Goal: Transaction & Acquisition: Download file/media

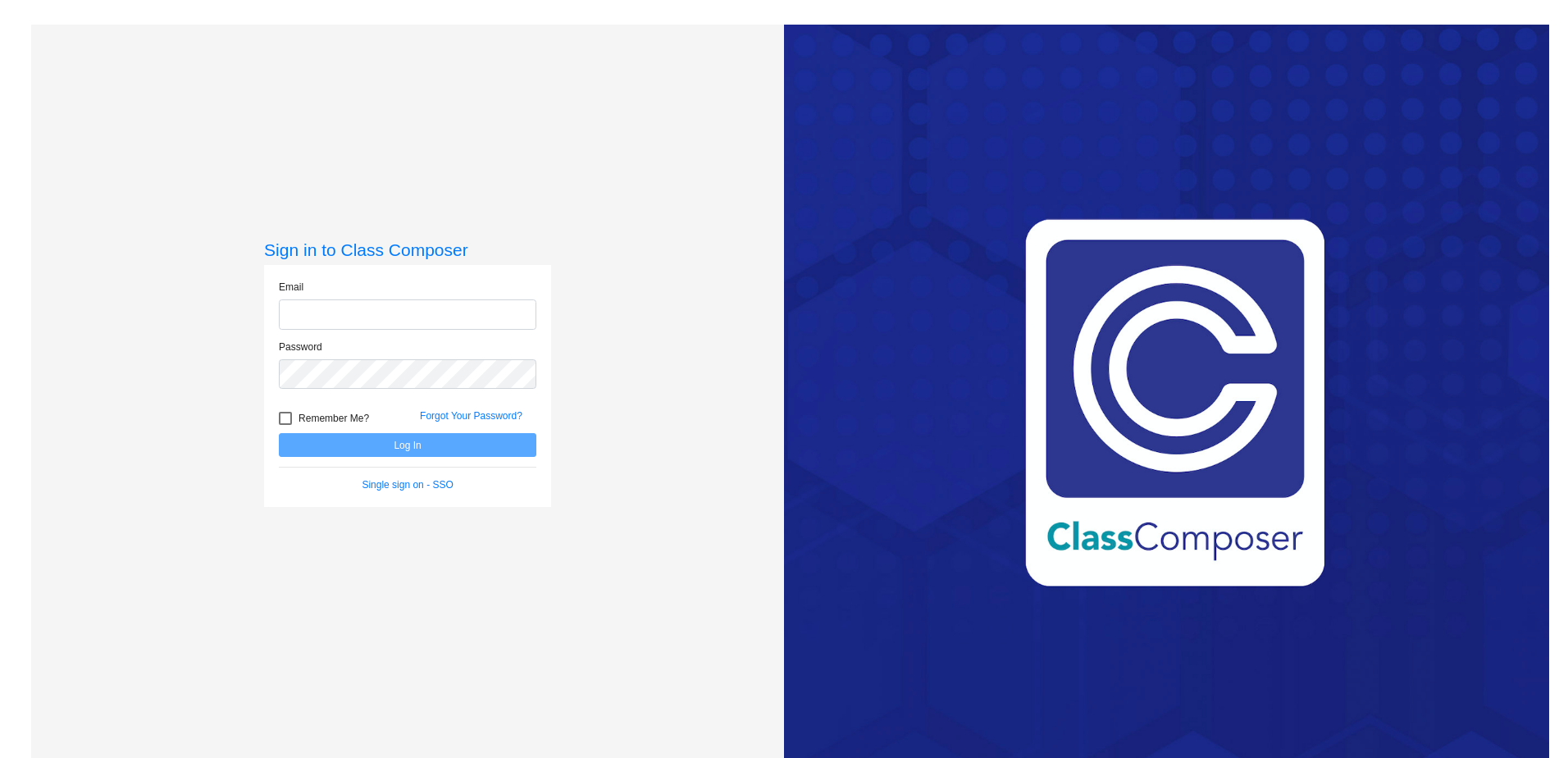
click at [454, 307] on input "email" at bounding box center [408, 315] width 258 height 30
type input "[PERSON_NAME][EMAIL_ADDRESS][PERSON_NAME][PERSON_NAME][DOMAIN_NAME]"
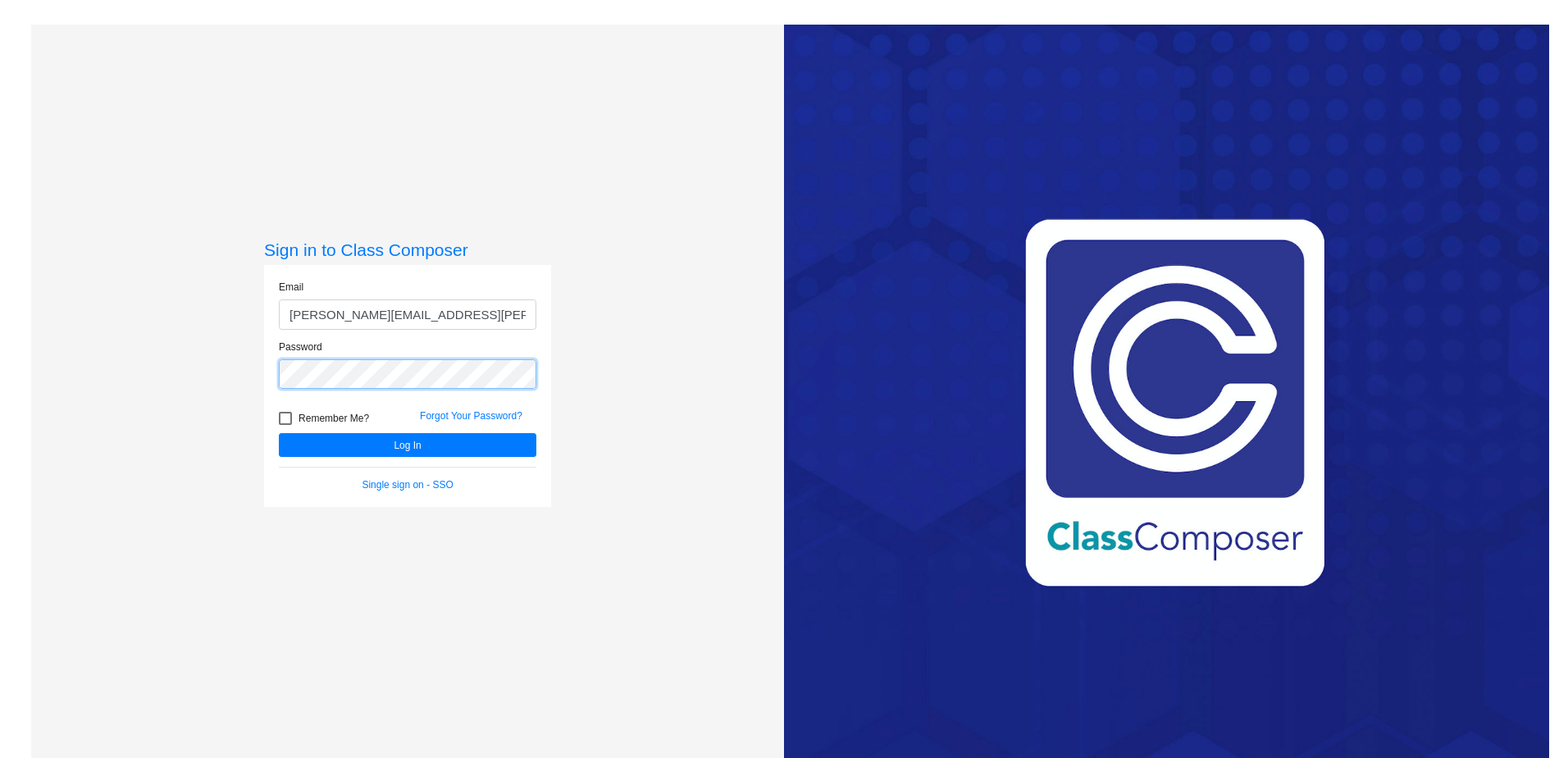
click at [279, 434] on button "Log In" at bounding box center [408, 445] width 258 height 24
click at [332, 452] on button "Log In" at bounding box center [408, 445] width 258 height 24
click at [202, 365] on div "Sign in to Class Composer Email [PERSON_NAME][EMAIL_ADDRESS][PERSON_NAME][PERSO…" at bounding box center [407, 403] width 753 height 758
click at [279, 434] on button "Log In" at bounding box center [408, 445] width 258 height 24
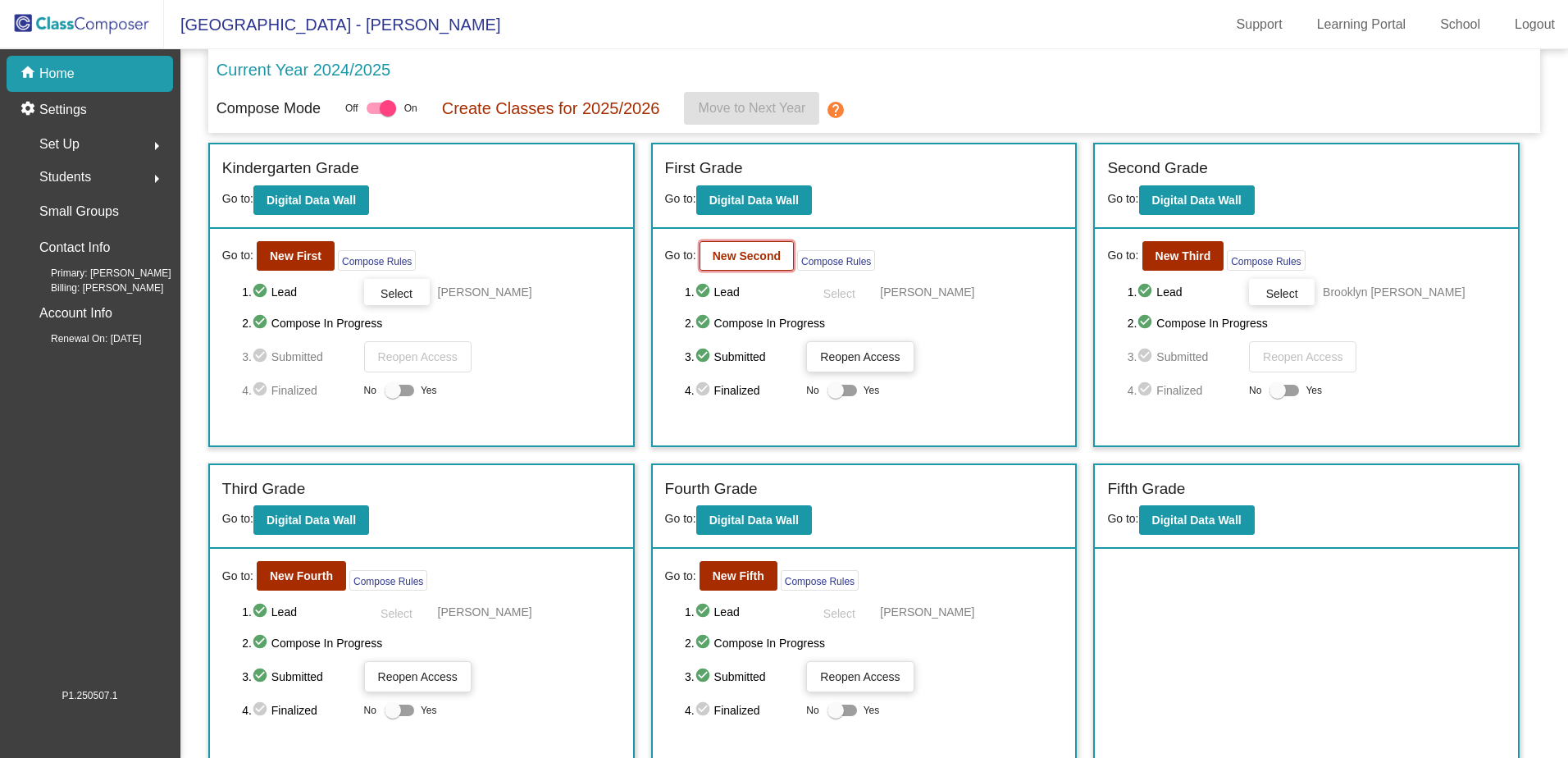
click at [766, 255] on b "New Second" at bounding box center [746, 256] width 68 height 13
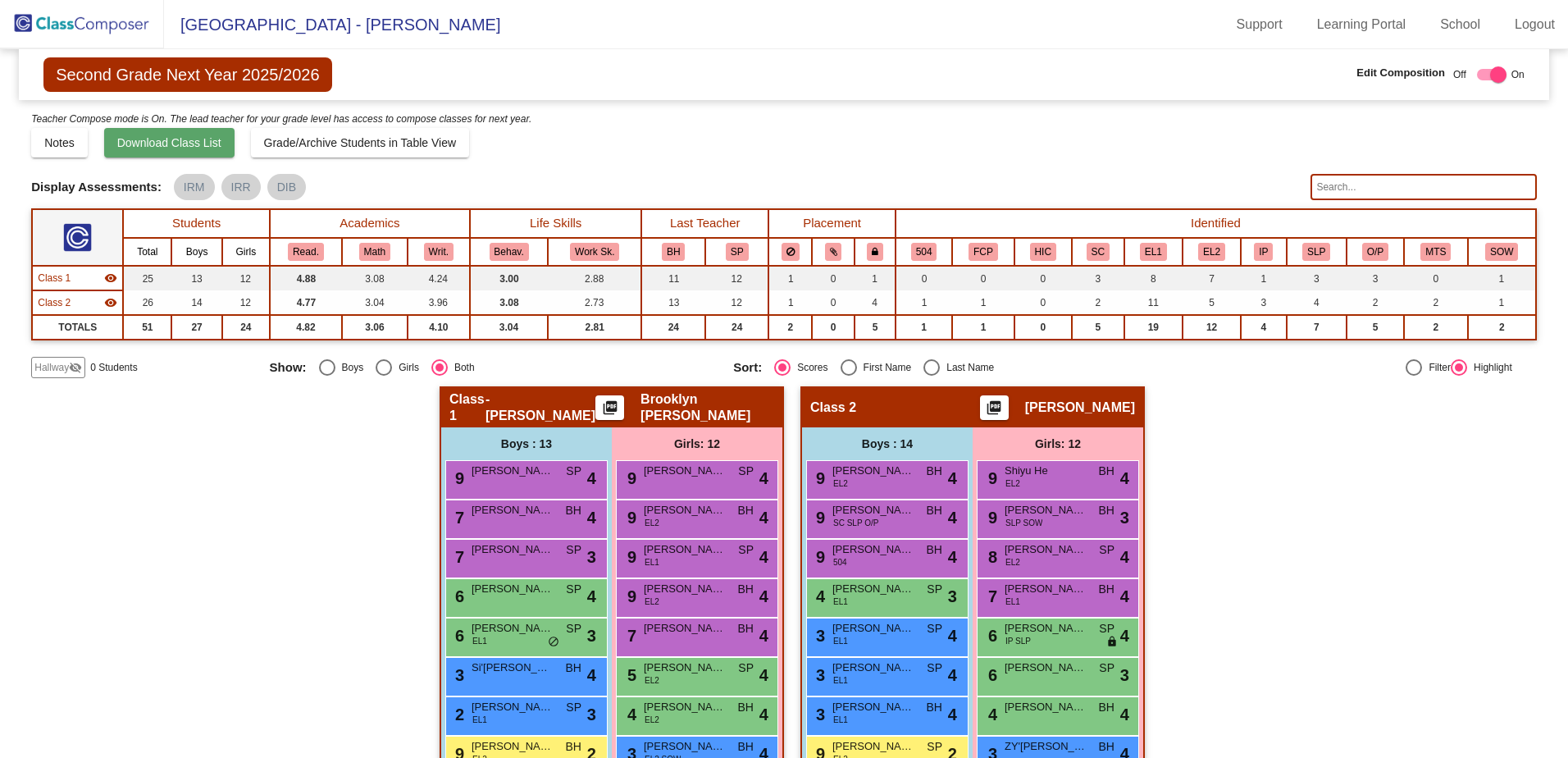
click at [191, 140] on span "Download Class List" at bounding box center [169, 143] width 104 height 13
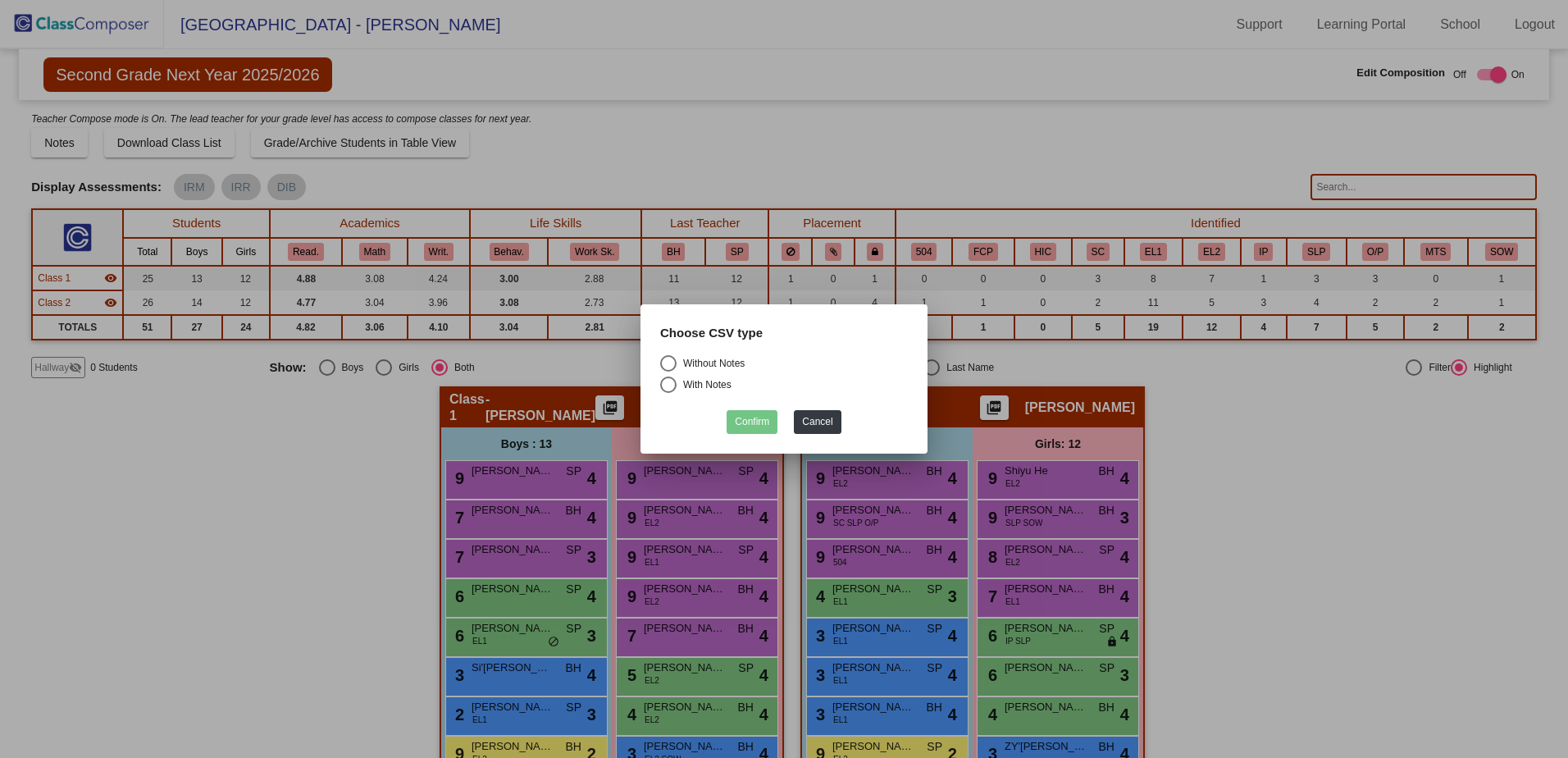
click at [665, 366] on div "Select an option" at bounding box center [668, 364] width 16 height 16
click at [667, 372] on input "Without Notes" at bounding box center [667, 372] width 1 height 1
radio input "true"
click at [754, 416] on button "Confirm" at bounding box center [752, 422] width 51 height 24
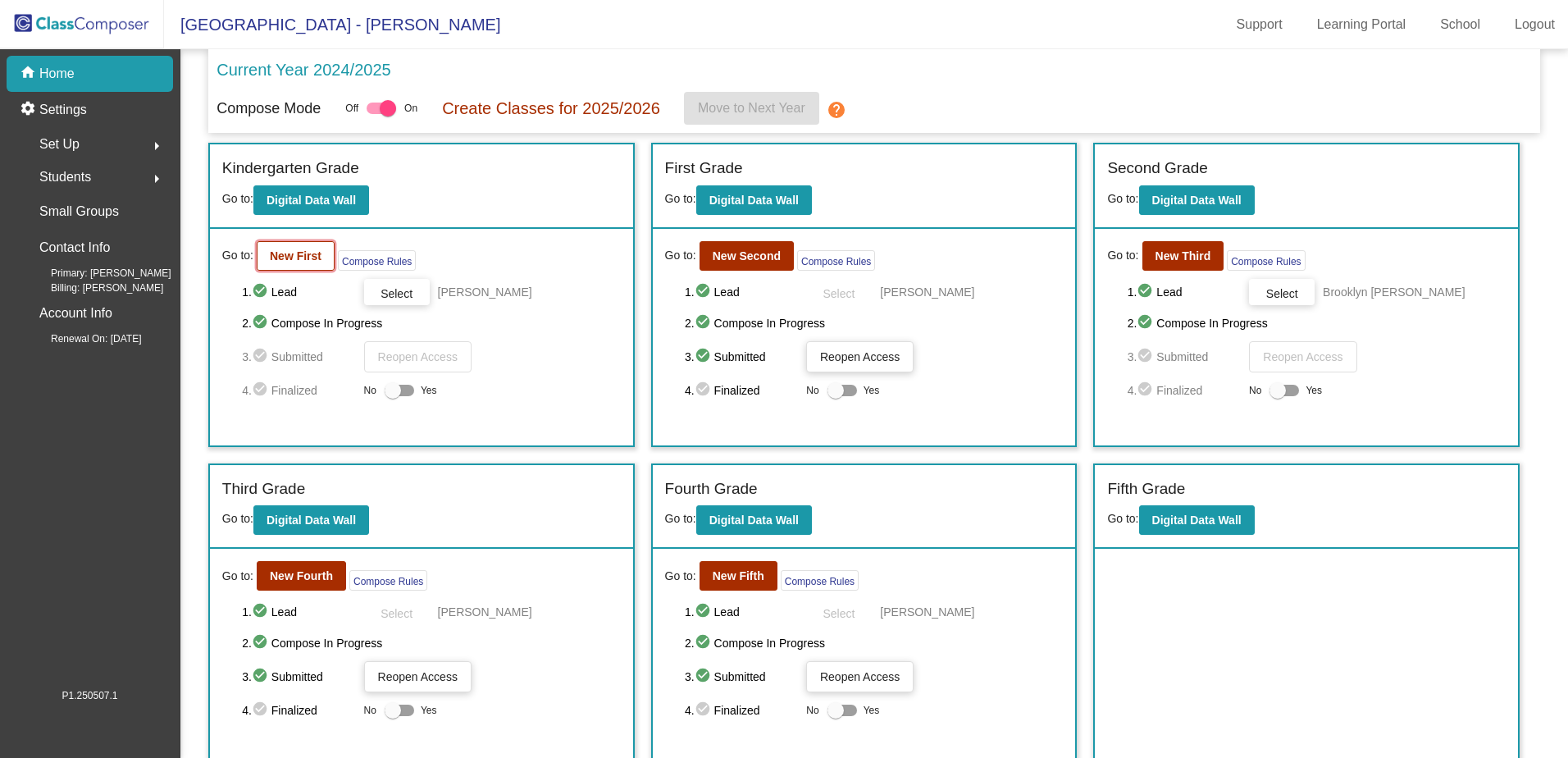
click at [296, 261] on b "New First" at bounding box center [296, 256] width 52 height 13
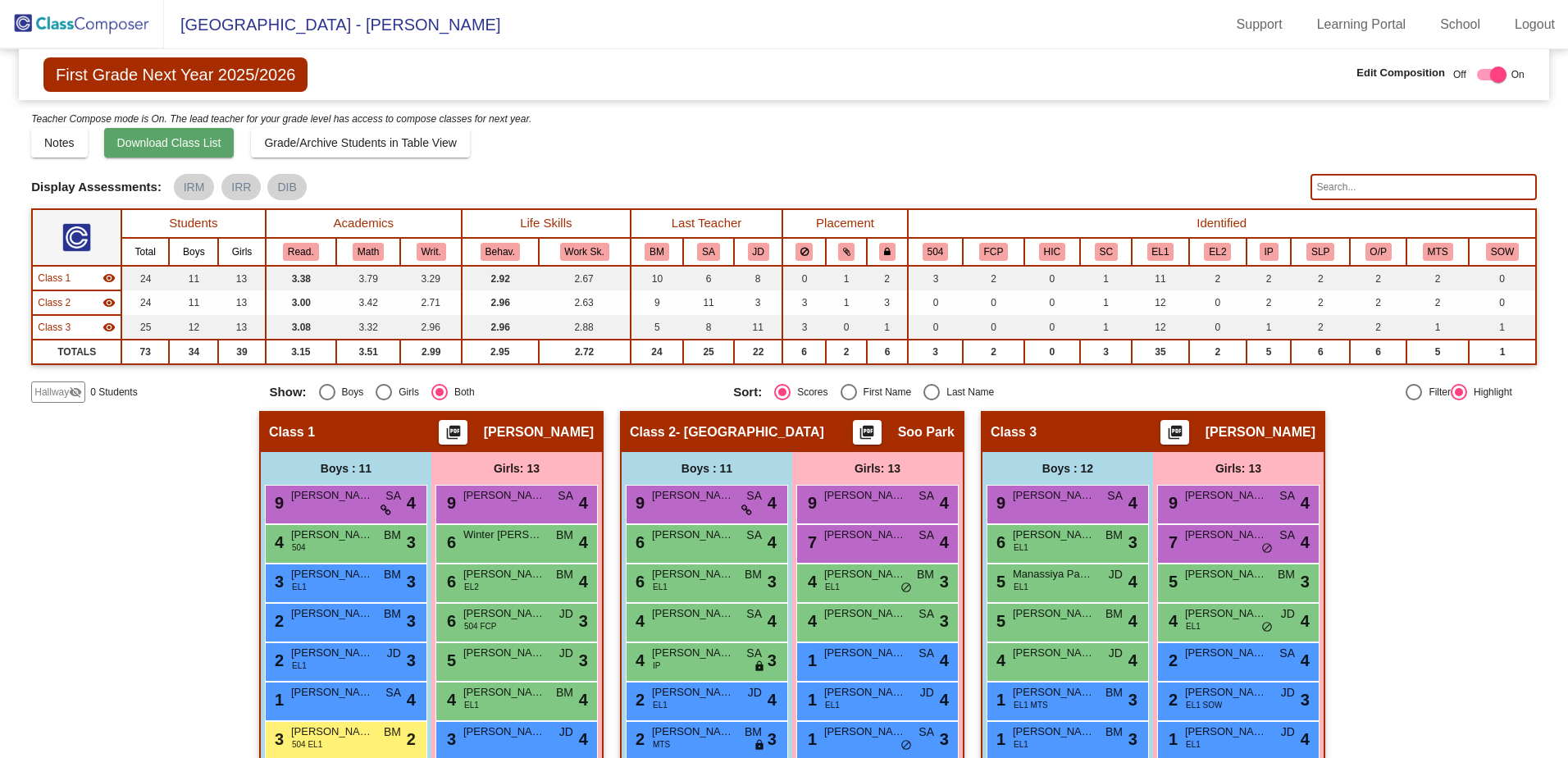
click at [159, 143] on span "Download Class List" at bounding box center [169, 143] width 104 height 13
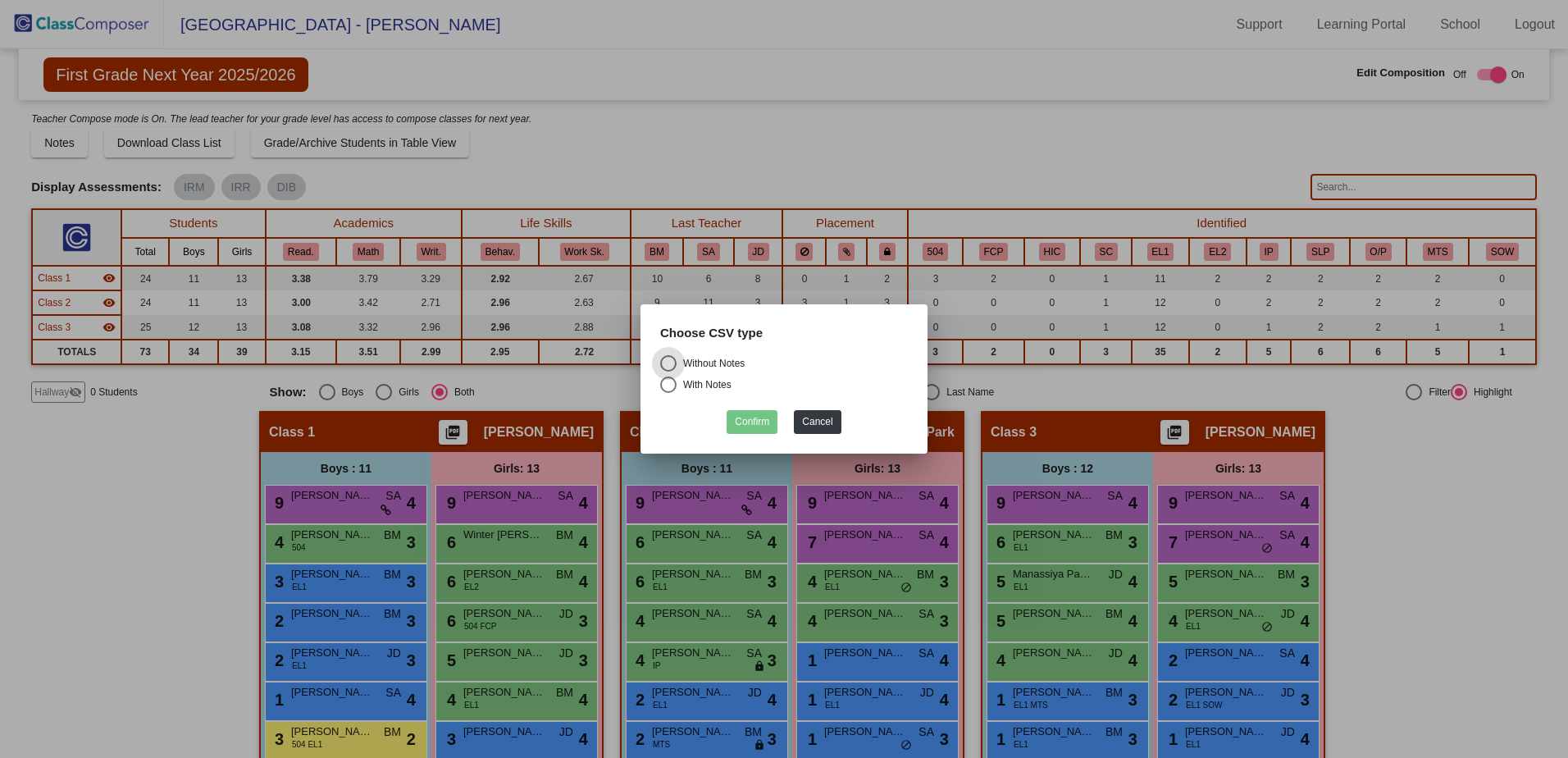
drag, startPoint x: 669, startPoint y: 385, endPoint x: 681, endPoint y: 392, distance: 13.9
click at [669, 386] on div "Select an option" at bounding box center [668, 385] width 16 height 16
click at [668, 393] on input "With Notes" at bounding box center [667, 393] width 1 height 1
radio input "true"
click at [753, 417] on button "Confirm" at bounding box center [752, 422] width 51 height 24
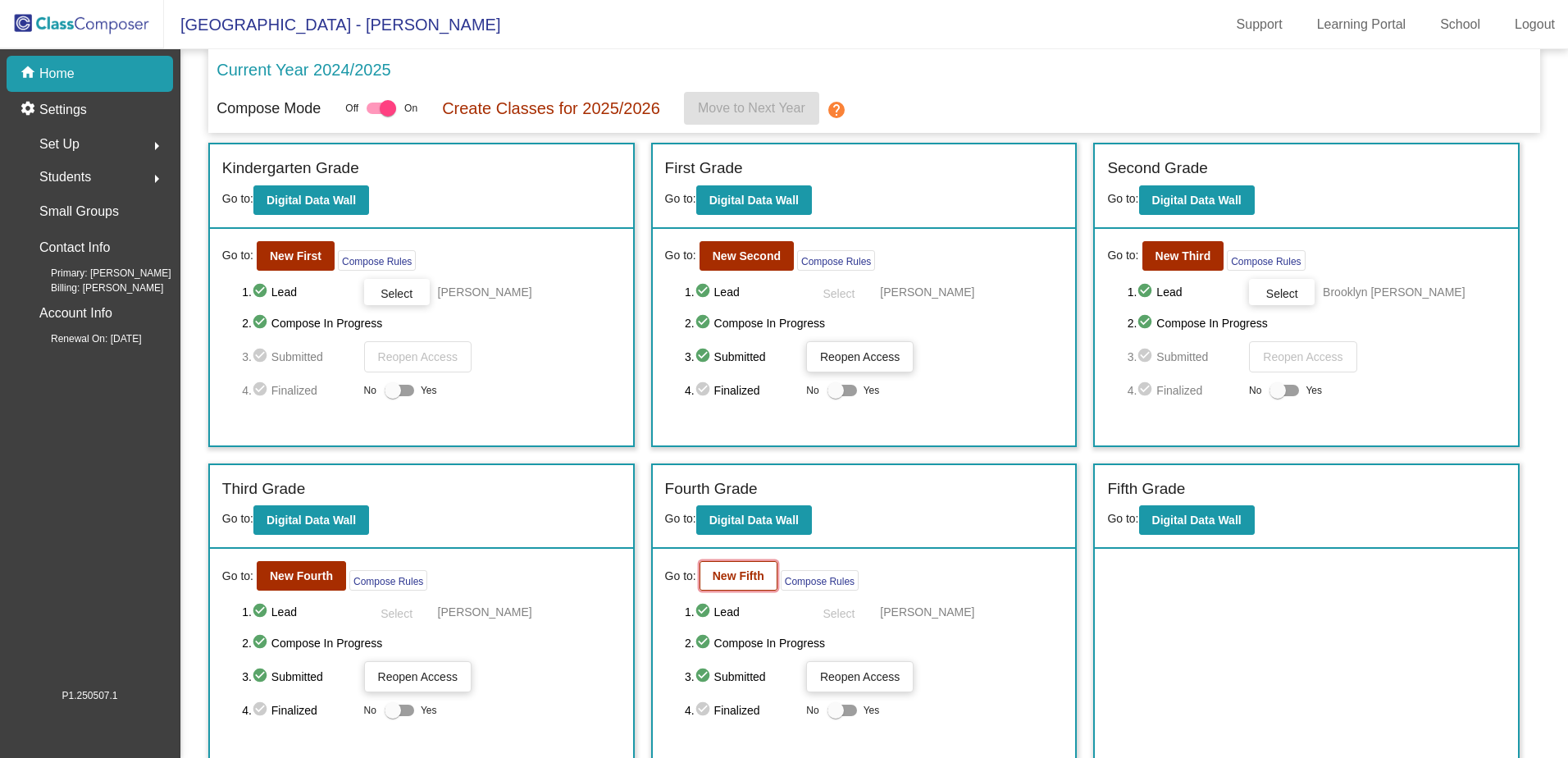
click at [741, 581] on b "New Fifth" at bounding box center [738, 576] width 52 height 13
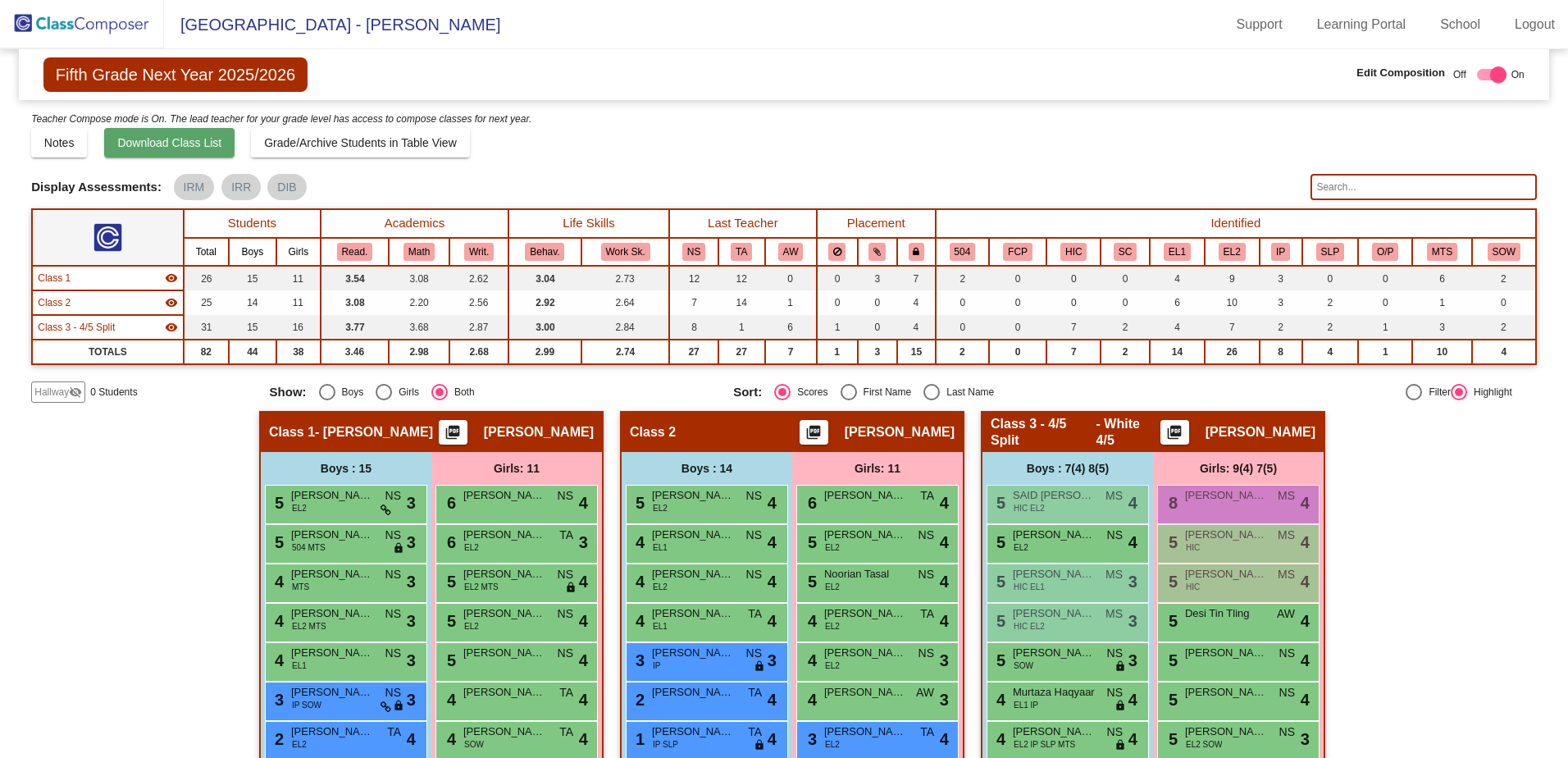
click at [176, 148] on span "Download Class List" at bounding box center [169, 143] width 104 height 13
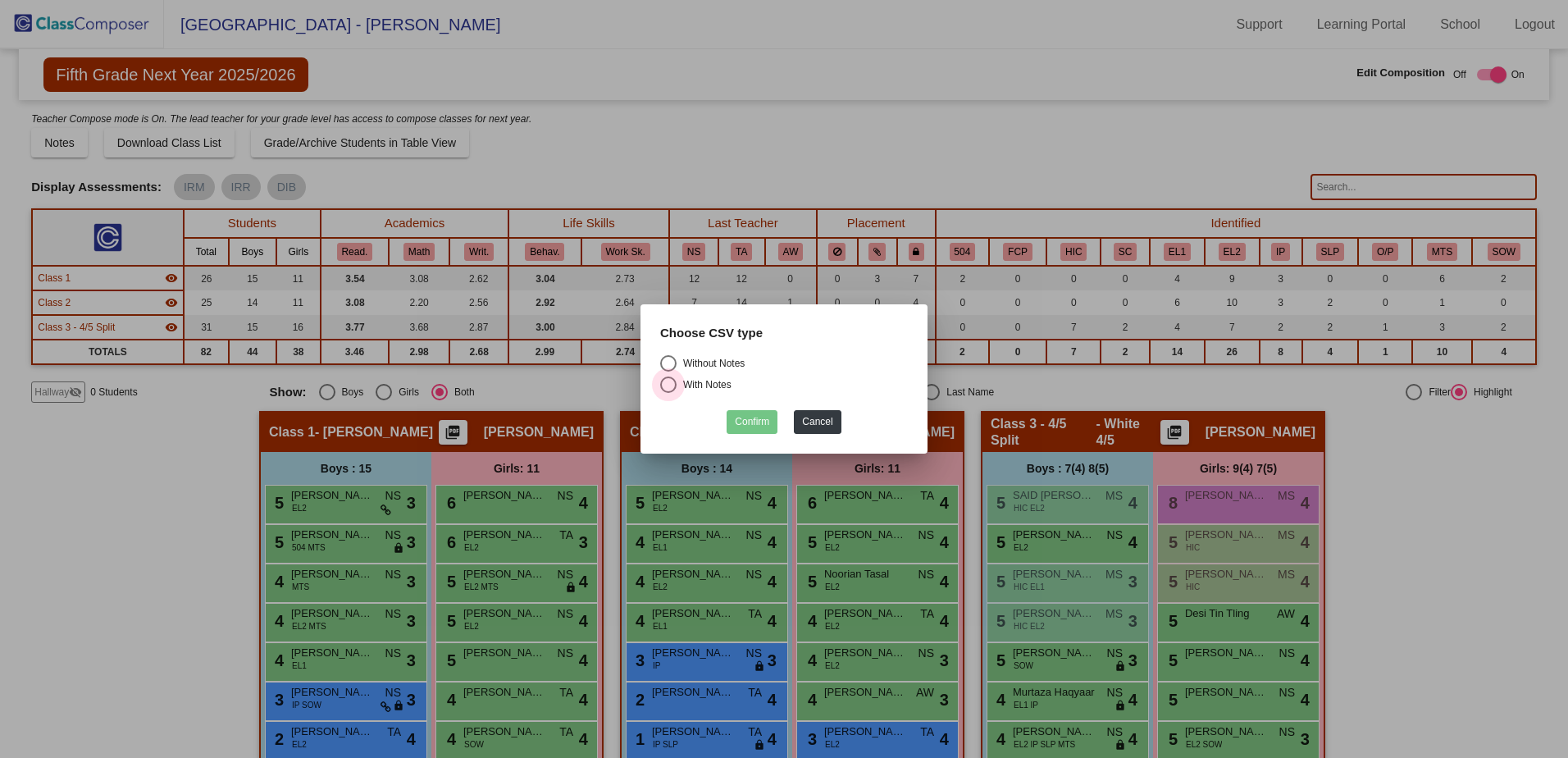
click at [675, 385] on div "Select an option" at bounding box center [668, 385] width 16 height 16
click at [668, 393] on input "With Notes" at bounding box center [667, 393] width 1 height 1
radio input "true"
click at [738, 417] on button "Confirm" at bounding box center [752, 422] width 51 height 24
